Goal: Task Accomplishment & Management: Use online tool/utility

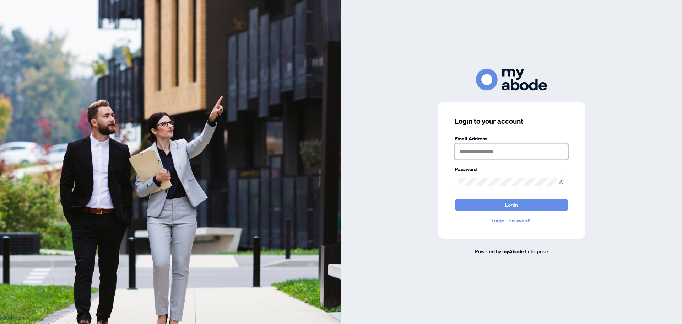
click at [496, 152] on input "text" at bounding box center [512, 151] width 114 height 16
type input "**********"
click at [455, 199] on button "Login" at bounding box center [512, 205] width 114 height 12
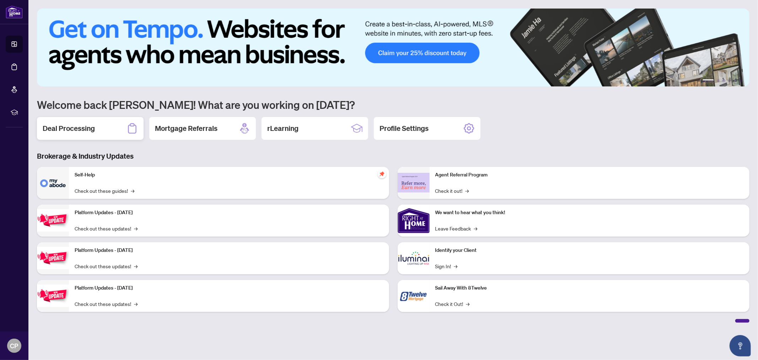
click at [57, 129] on h2 "Deal Processing" at bounding box center [69, 128] width 52 height 10
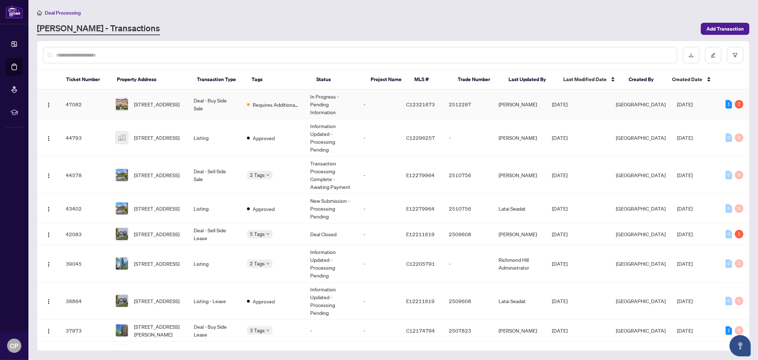
click at [386, 106] on td "-" at bounding box center [379, 104] width 43 height 29
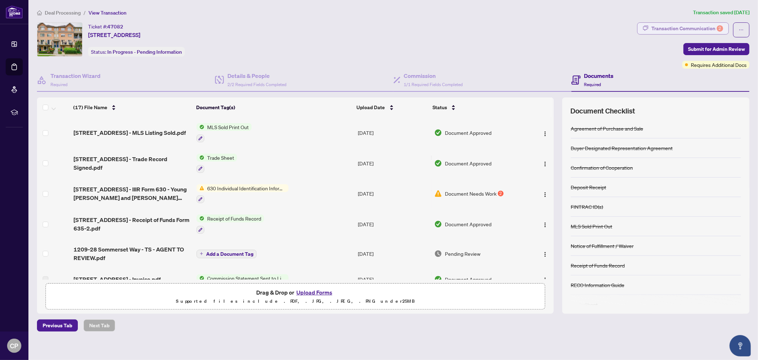
click at [707, 26] on div "Transaction Communication 2" at bounding box center [687, 28] width 72 height 11
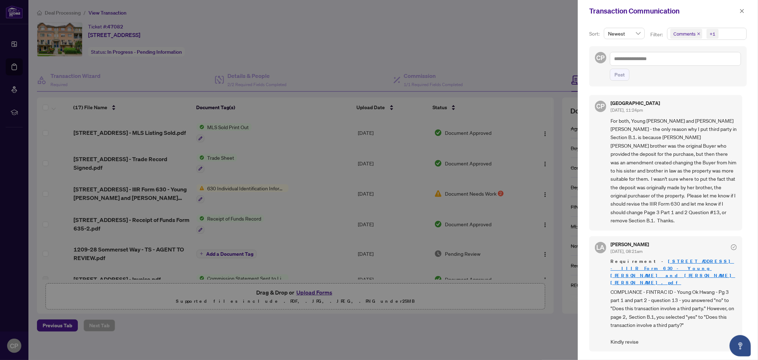
click at [673, 158] on span "For both, Young Ok Hwang and Kwang Soo Chang - the only reason why I put third …" at bounding box center [673, 171] width 126 height 108
click at [740, 13] on icon "close" at bounding box center [741, 11] width 5 height 5
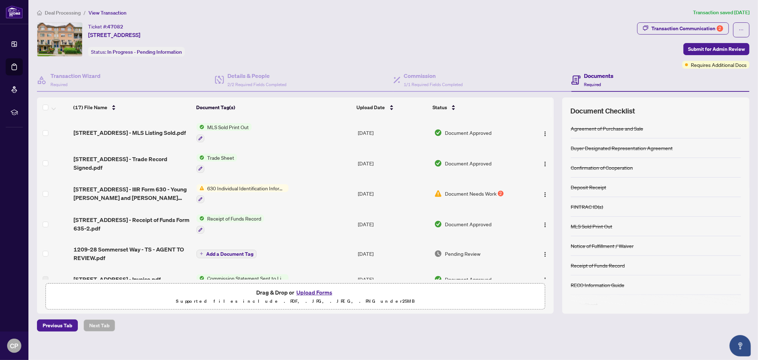
click at [577, 52] on div "Ticket #: 47082 1209-28 Sommerset Way, Toronto, Ontario M2N 6W7, Canada Status:…" at bounding box center [335, 39] width 597 height 34
click at [317, 40] on div "Ticket #: 47082 1209-28 Sommerset Way, Toronto, Ontario M2N 6W7, Canada Status:…" at bounding box center [335, 39] width 597 height 34
